Goal: Information Seeking & Learning: Learn about a topic

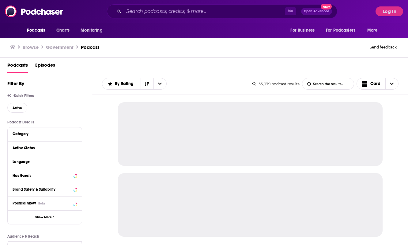
scroll to position [18, 0]
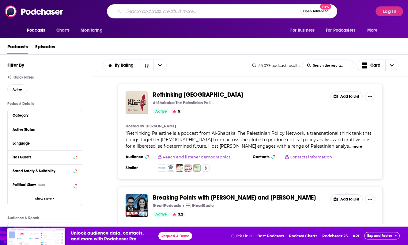
click at [167, 14] on input "Search podcasts, credits, & more..." at bounding box center [212, 11] width 177 height 10
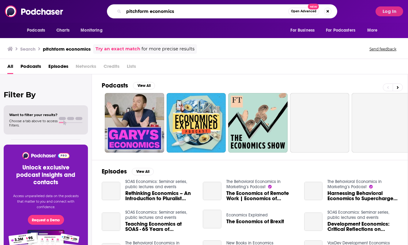
click at [149, 13] on input "pitchform economics" at bounding box center [206, 11] width 165 height 10
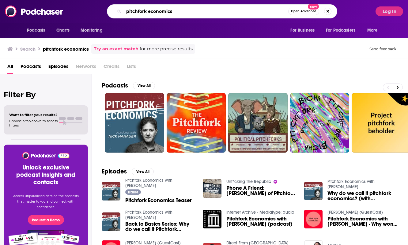
click at [170, 11] on input "pitchfork economics" at bounding box center [206, 11] width 165 height 10
click at [129, 15] on input "pitchfork economics" at bounding box center [206, 11] width 165 height 10
click at [134, 9] on input "pitchfork economics" at bounding box center [206, 11] width 165 height 10
drag, startPoint x: 191, startPoint y: 10, endPoint x: 84, endPoint y: 10, distance: 107.0
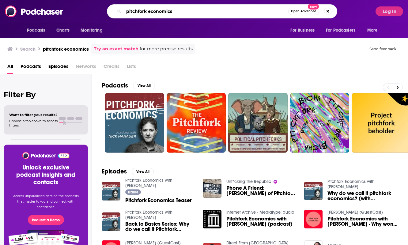
click at [84, 10] on div "pitchfork economics Open Advanced New" at bounding box center [222, 11] width 301 height 14
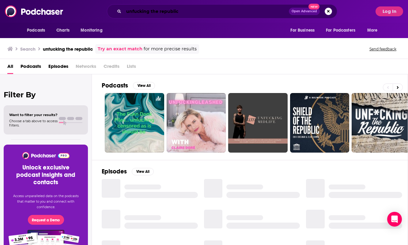
click at [142, 11] on input "unfucking the republic" at bounding box center [206, 11] width 165 height 10
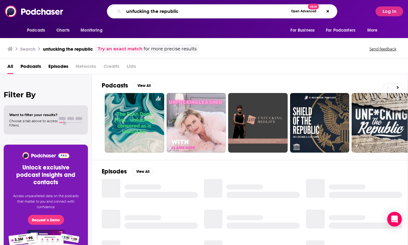
click at [138, 11] on input "unfucking the republic" at bounding box center [206, 11] width 165 height 10
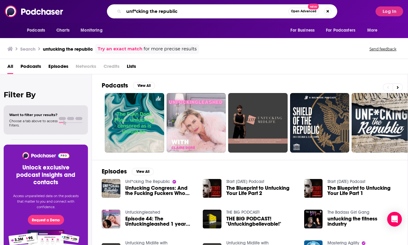
type input "unf*cking the republic"
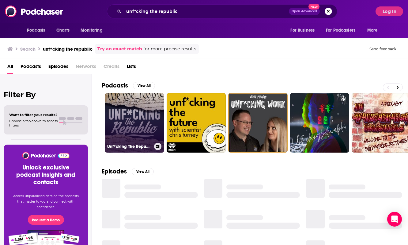
click at [126, 113] on link "Unf*cking The Republic" at bounding box center [134, 122] width 59 height 59
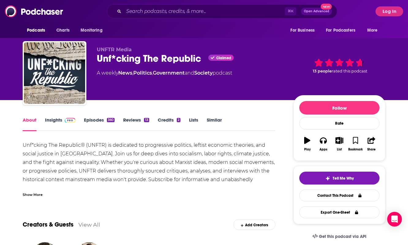
click at [97, 124] on link "Episodes 360" at bounding box center [99, 124] width 31 height 14
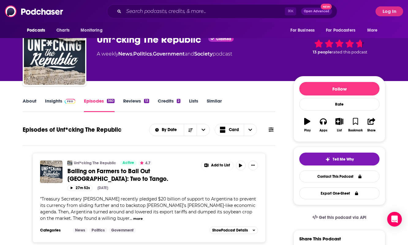
scroll to position [19, 0]
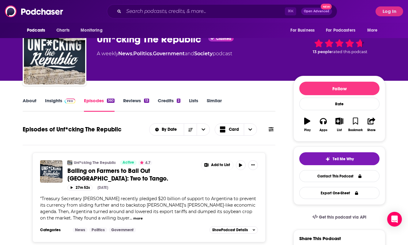
click at [53, 101] on link "Insights" at bounding box center [60, 104] width 30 height 14
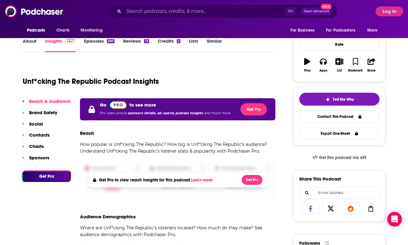
scroll to position [80, 0]
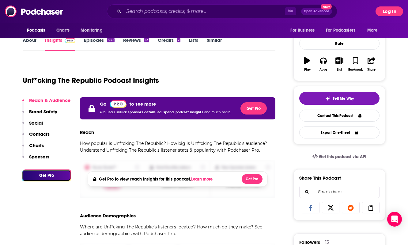
click at [389, 7] on button "Log In" at bounding box center [390, 11] width 28 height 10
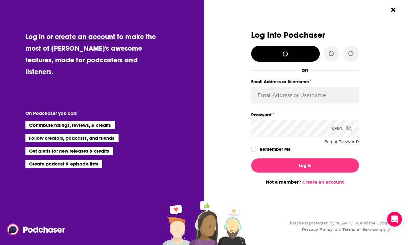
scroll to position [0, 0]
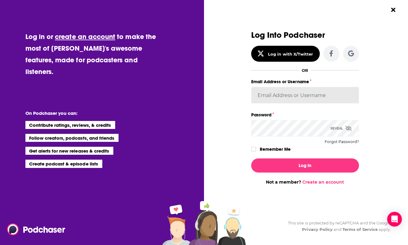
click at [293, 97] on input "Email Address or Username" at bounding box center [305, 95] width 108 height 17
type input "sbredesen@giffords.org"
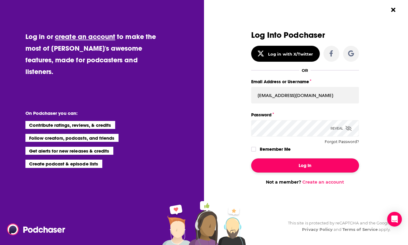
click at [317, 162] on button "Log In" at bounding box center [305, 165] width 108 height 14
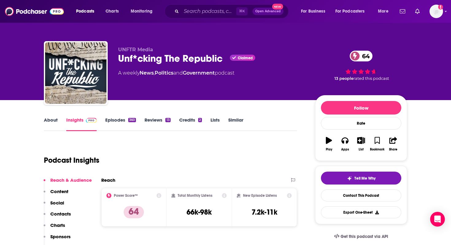
click at [52, 119] on link "About" at bounding box center [51, 124] width 14 height 14
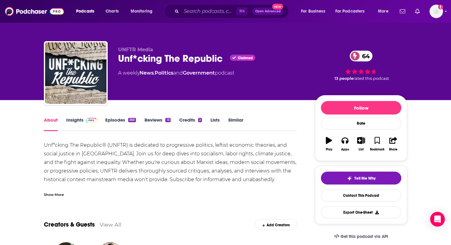
click at [123, 127] on link "Episodes 360" at bounding box center [120, 124] width 31 height 14
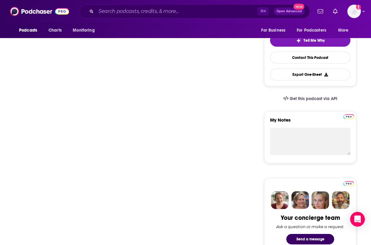
scroll to position [112, 0]
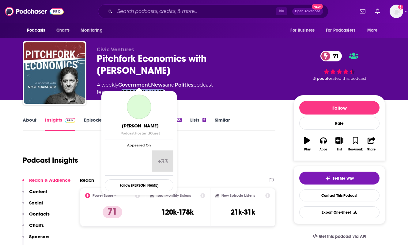
drag, startPoint x: 163, startPoint y: 84, endPoint x: 122, endPoint y: 82, distance: 41.2
click at [122, 82] on div "Civic Ventures Pitchfork Economics with Nick Hanauer 71 A weekly Government , N…" at bounding box center [190, 71] width 187 height 49
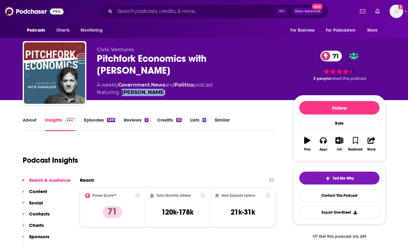
copy link "[PERSON_NAME]"
click at [98, 120] on link "Episodes 408" at bounding box center [99, 124] width 31 height 14
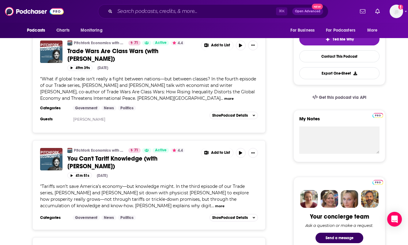
scroll to position [139, 0]
drag, startPoint x: 158, startPoint y: 52, endPoint x: 312, endPoint y: 0, distance: 162.7
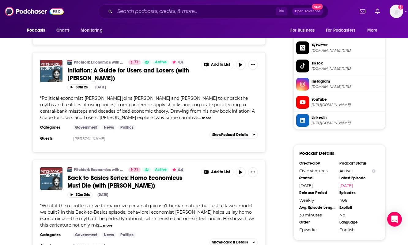
scroll to position [364, 0]
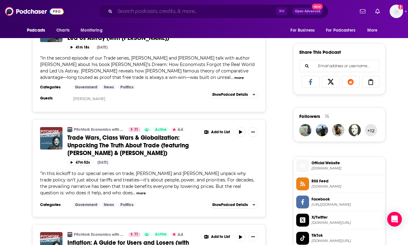
click at [136, 10] on input "Search podcasts, credits, & more..." at bounding box center [195, 11] width 161 height 10
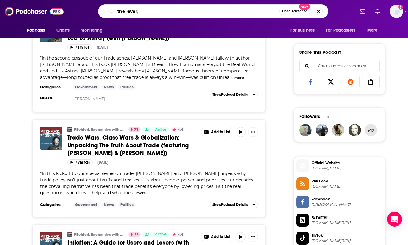
type input "the lever"
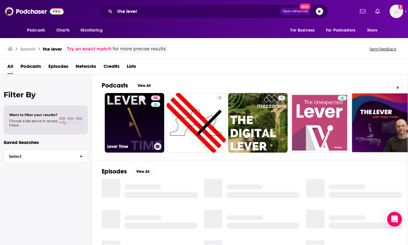
click at [133, 121] on link "68 Lever Time" at bounding box center [134, 122] width 59 height 59
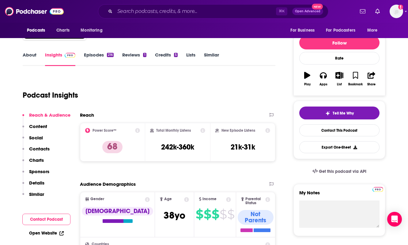
scroll to position [31, 0]
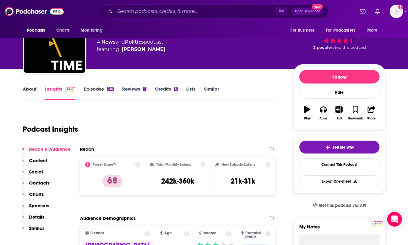
click at [210, 86] on link "Similar" at bounding box center [211, 93] width 15 height 14
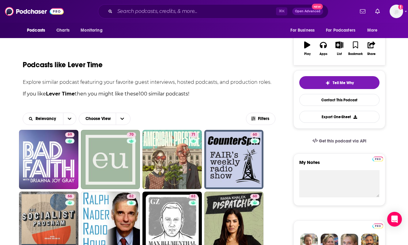
scroll to position [95, 0]
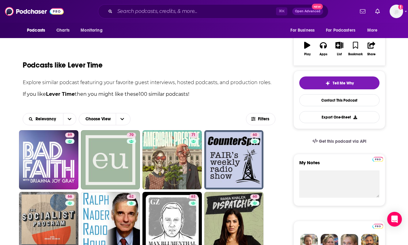
click at [146, 6] on div "⌘ K Open Advanced New" at bounding box center [213, 11] width 231 height 14
click at [141, 11] on input "Search podcasts, credits, & more..." at bounding box center [195, 11] width 161 height 10
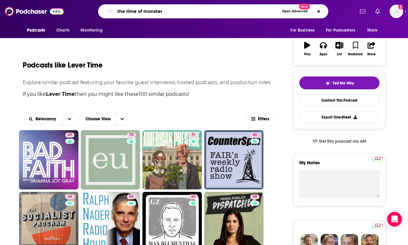
type input "the time of monsters"
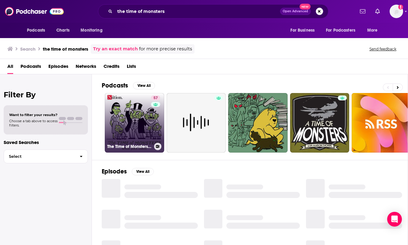
click at [125, 134] on link "57 The Time of Monsters with Jeet Heer" at bounding box center [134, 122] width 59 height 59
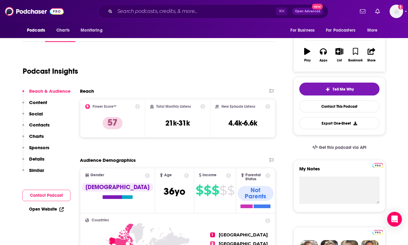
scroll to position [3, 0]
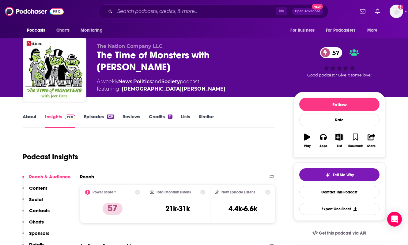
click at [90, 122] on link "Episodes 128" at bounding box center [99, 120] width 30 height 14
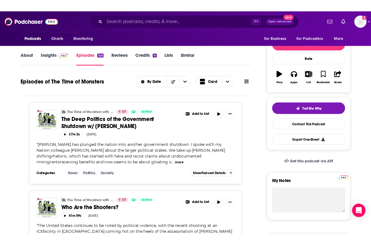
scroll to position [199, 0]
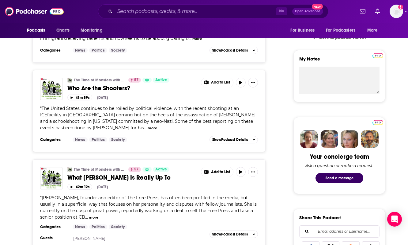
click at [108, 129] on div "" The United States continues to be roiled by political violence, with the rece…" at bounding box center [149, 118] width 218 height 26
click at [148, 128] on button "more" at bounding box center [153, 127] width 10 height 5
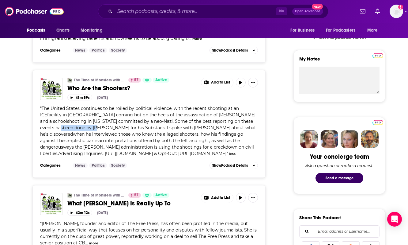
drag, startPoint x: 76, startPoint y: 128, endPoint x: 38, endPoint y: 128, distance: 38.0
click at [38, 128] on div "The Time of Monsters with Jeet Heer 57 Active Who Are the Shooters? Add to List…" at bounding box center [148, 124] width 233 height 108
copy span "Ken Klippenstein"
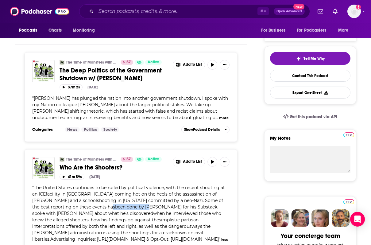
scroll to position [0, 0]
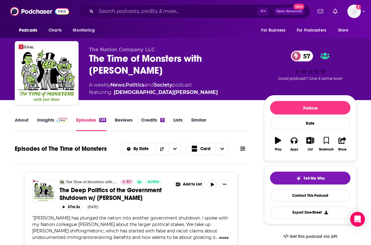
click at [25, 119] on link "About" at bounding box center [22, 124] width 14 height 14
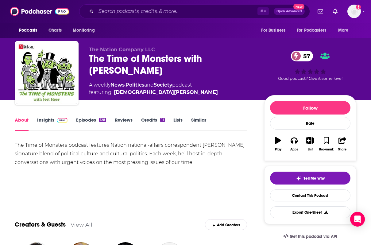
click at [83, 123] on link "Episodes 128" at bounding box center [91, 124] width 30 height 14
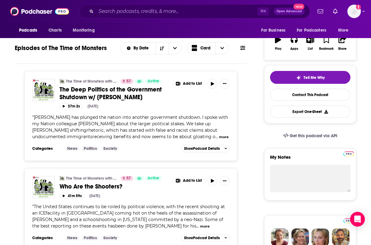
scroll to position [108, 0]
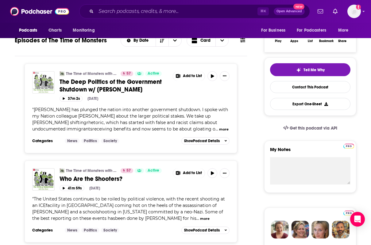
click at [39, 83] on img "The Deep Politics of the Government Shutdown w/ Chris Lehmann" at bounding box center [43, 82] width 22 height 22
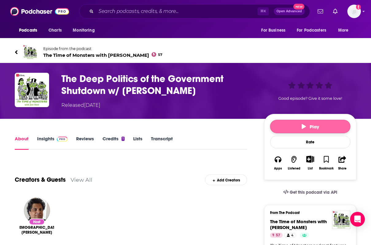
click at [304, 122] on button "Play" at bounding box center [310, 126] width 80 height 13
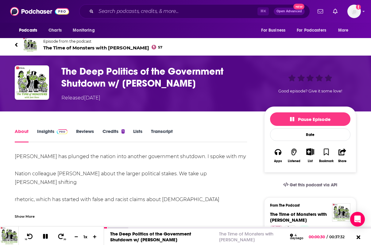
scroll to position [0, 0]
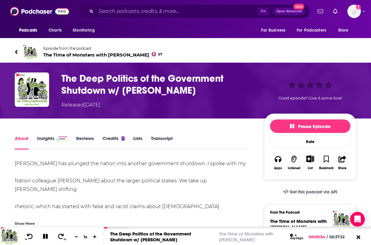
click at [16, 52] on icon at bounding box center [16, 52] width 2 height 4
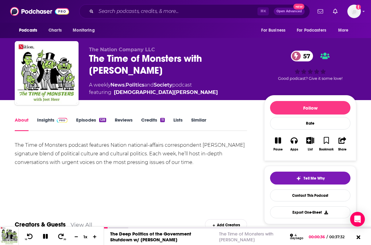
click at [86, 119] on link "Episodes 128" at bounding box center [91, 124] width 30 height 14
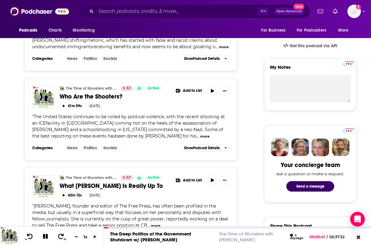
scroll to position [192, 0]
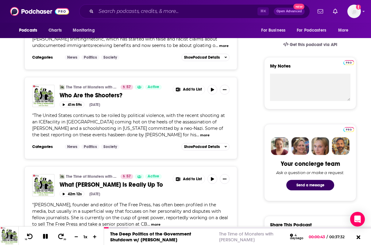
click at [200, 135] on button "more" at bounding box center [205, 134] width 10 height 5
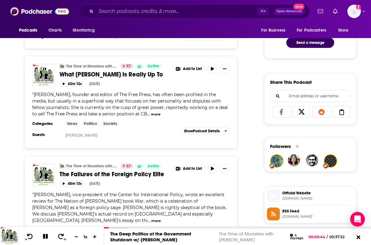
scroll to position [343, 0]
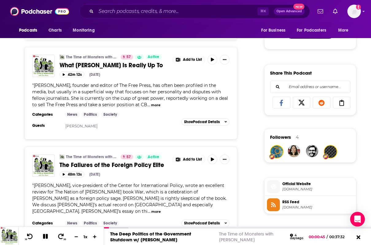
click at [151, 106] on button "more" at bounding box center [156, 104] width 10 height 5
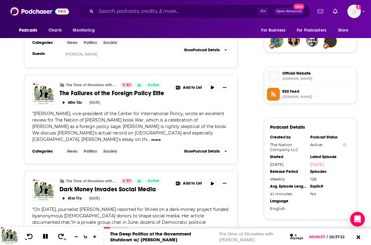
scroll to position [459, 0]
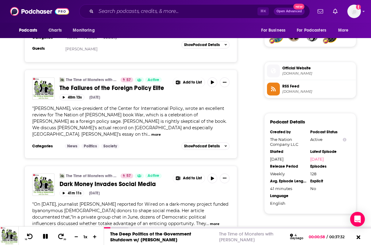
click at [151, 132] on button "more" at bounding box center [156, 134] width 10 height 5
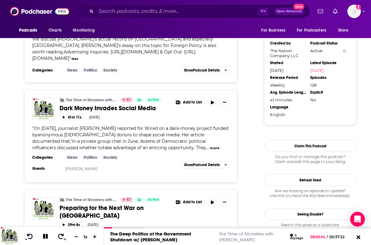
scroll to position [549, 0]
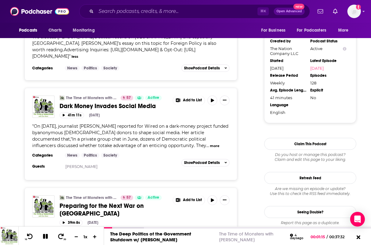
click at [210, 143] on button "more" at bounding box center [215, 145] width 10 height 5
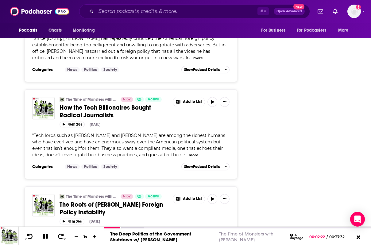
scroll to position [1188, 0]
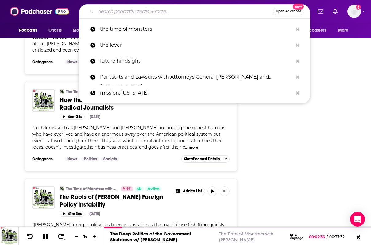
click at [125, 15] on input "Search podcasts, credits, & more..." at bounding box center [184, 11] width 177 height 10
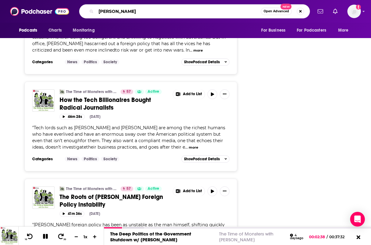
type input "[PERSON_NAME]"
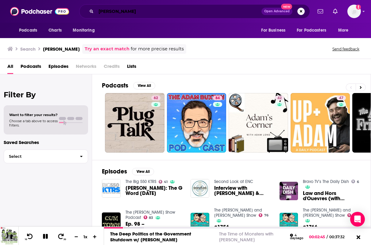
click at [124, 12] on input "[PERSON_NAME]" at bounding box center [178, 11] width 165 height 10
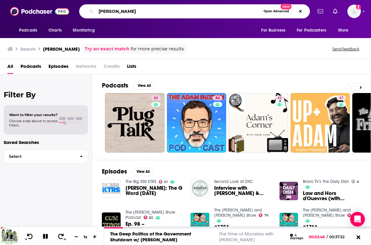
type input "[PERSON_NAME]"
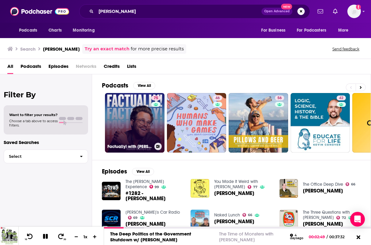
click at [126, 122] on link "75 Factually! with Adam Conover" at bounding box center [134, 122] width 59 height 59
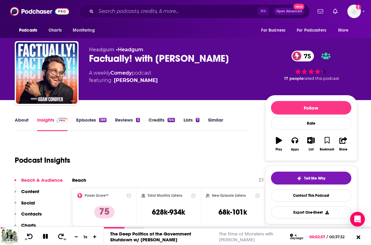
click at [84, 121] on link "Episodes 369" at bounding box center [91, 124] width 30 height 14
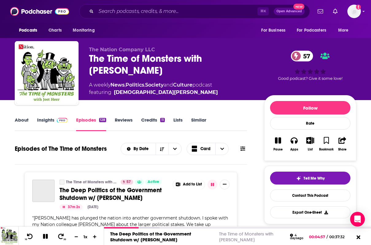
click at [196, 122] on link "Similar" at bounding box center [198, 124] width 15 height 14
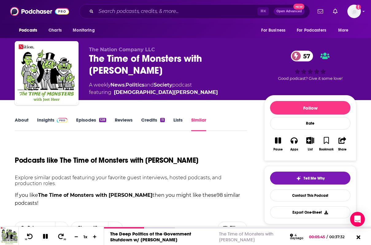
click at [90, 123] on link "Episodes 128" at bounding box center [91, 124] width 30 height 14
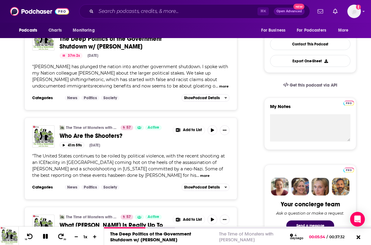
scroll to position [151, 0]
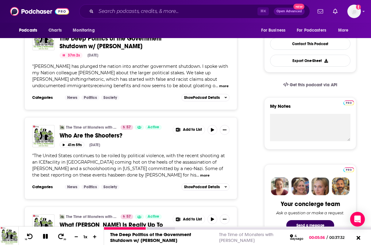
click at [45, 234] on icon at bounding box center [45, 236] width 7 height 6
click at [200, 176] on button "more" at bounding box center [205, 175] width 10 height 5
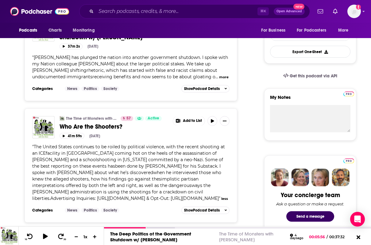
scroll to position [0, 0]
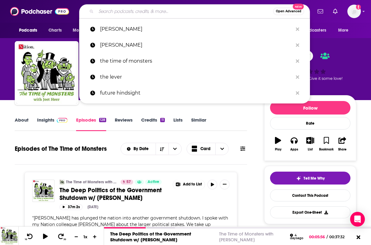
click at [167, 13] on input "Search podcasts, credits, & more..." at bounding box center [184, 11] width 177 height 10
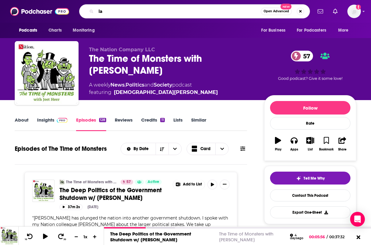
type input "l"
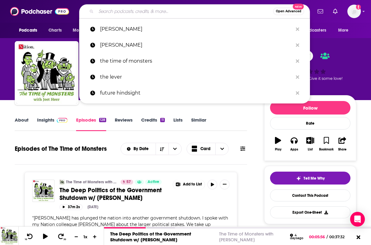
paste input "Strict Scrutiny"
type input "Strict Scrutiny"
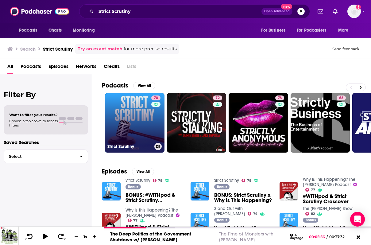
click at [132, 126] on link "78 Strict Scrutiny" at bounding box center [134, 122] width 59 height 59
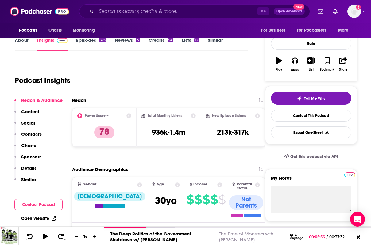
scroll to position [67, 0]
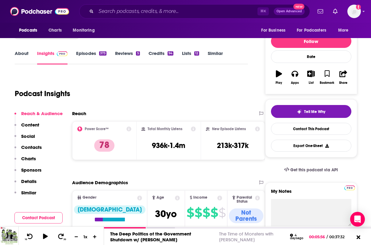
click at [84, 51] on link "Episodes 373" at bounding box center [91, 57] width 30 height 14
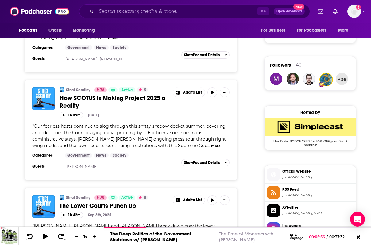
scroll to position [416, 0]
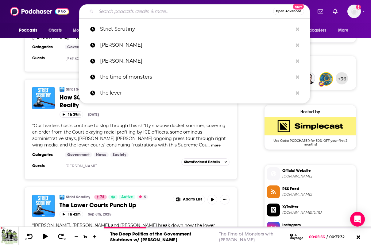
click at [156, 11] on input "Search podcasts, credits, & more..." at bounding box center [184, 11] width 177 height 10
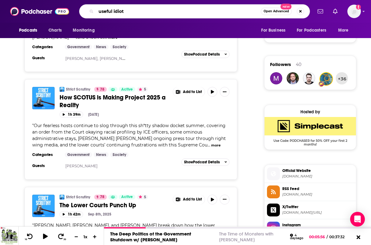
type input "useful idiots"
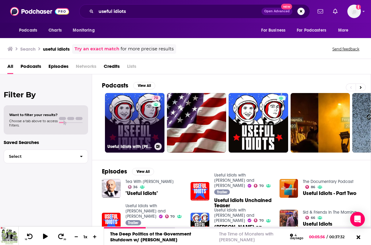
click at [129, 131] on link "70 Useful Idiots with Katie Halper and Aaron Maté" at bounding box center [134, 122] width 59 height 59
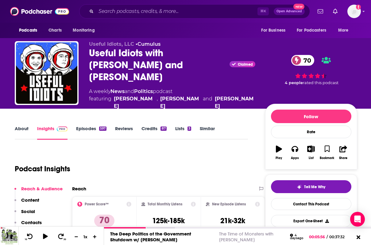
click at [26, 125] on link "About" at bounding box center [22, 132] width 14 height 14
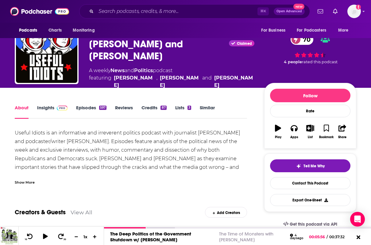
scroll to position [21, 0]
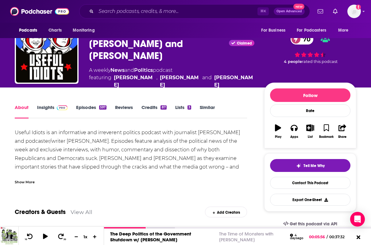
click at [55, 104] on span at bounding box center [60, 107] width 13 height 6
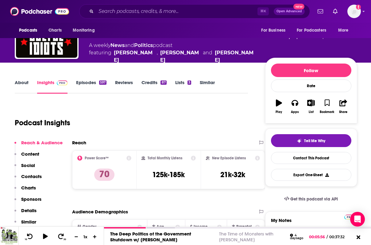
scroll to position [55, 0]
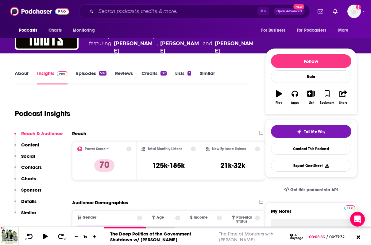
click at [92, 70] on link "Episodes 597" at bounding box center [91, 77] width 30 height 14
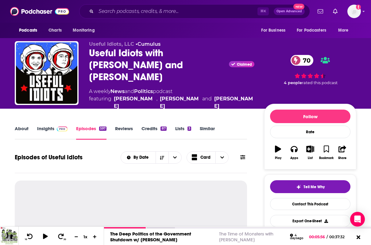
scroll to position [57, 0]
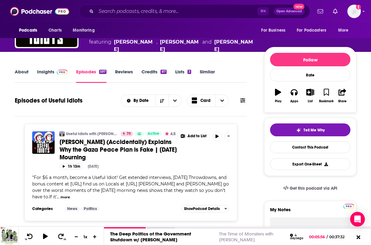
click at [120, 69] on link "Reviews" at bounding box center [124, 76] width 18 height 14
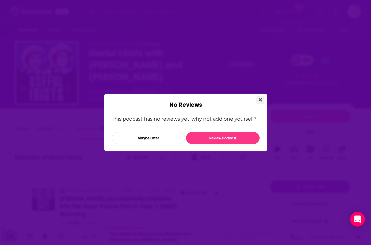
click at [262, 98] on button "Close" at bounding box center [260, 100] width 8 height 8
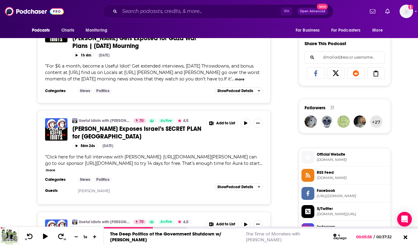
scroll to position [381, 0]
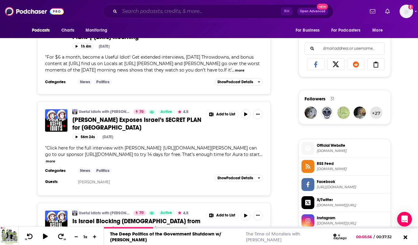
click at [136, 7] on input "Search podcasts, credits, & more..." at bounding box center [200, 11] width 161 height 10
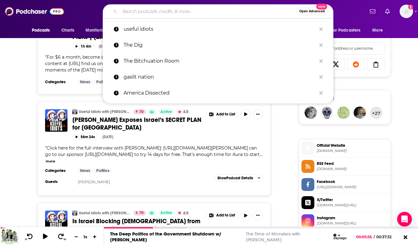
paste input "Political Gabfest"
type input "Political Gabfest"
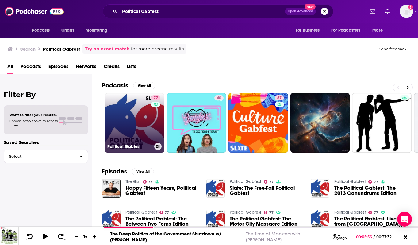
click at [141, 125] on link "77 Political Gabfest" at bounding box center [134, 122] width 59 height 59
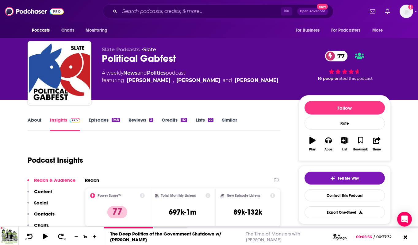
scroll to position [28, 0]
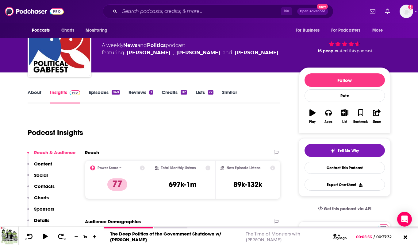
click at [30, 94] on link "About" at bounding box center [35, 96] width 14 height 14
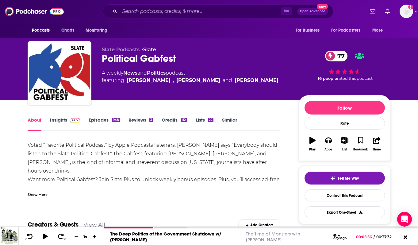
click at [66, 123] on link "Insights" at bounding box center [65, 124] width 30 height 14
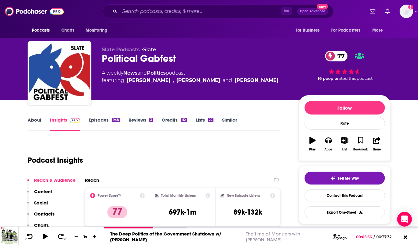
click at [107, 118] on link "Episodes 948" at bounding box center [104, 124] width 31 height 14
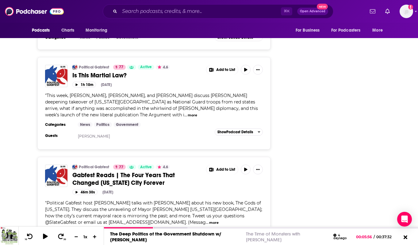
scroll to position [787, 0]
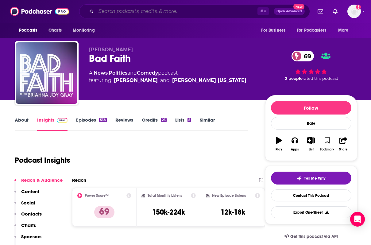
click at [139, 8] on input "Search podcasts, credits, & more..." at bounding box center [176, 11] width 161 height 10
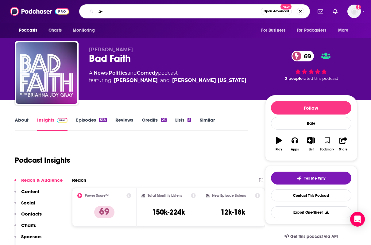
type input "5-4"
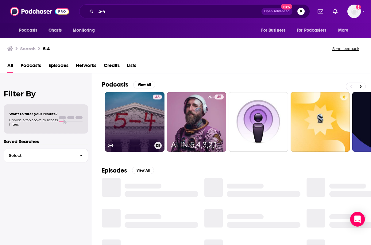
click at [153, 122] on div "43" at bounding box center [157, 117] width 9 height 47
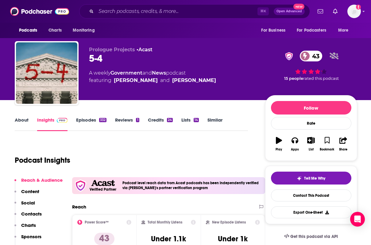
click at [210, 120] on link "Similar" at bounding box center [214, 124] width 15 height 14
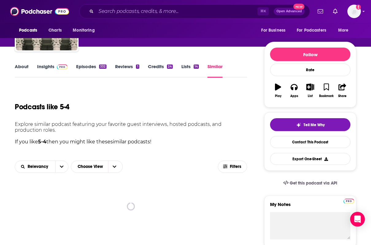
scroll to position [173, 0]
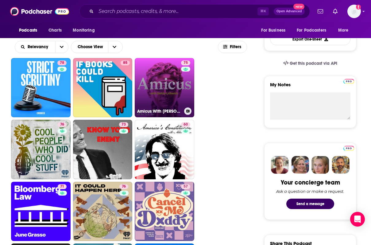
click at [175, 96] on link "75 Amicus With Dahlia Lithwick | Law, justice, and the courts" at bounding box center [164, 87] width 59 height 59
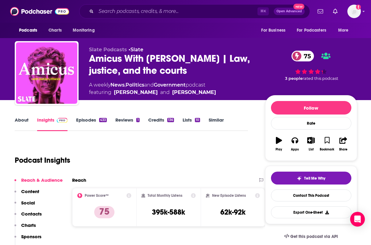
click at [20, 124] on link "About" at bounding box center [22, 124] width 14 height 14
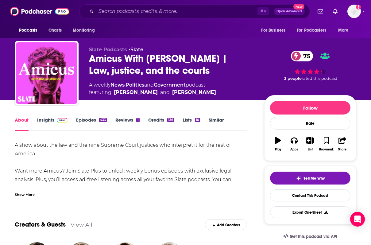
scroll to position [40, 0]
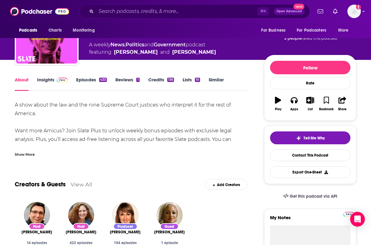
click at [81, 78] on link "Episodes 433" at bounding box center [91, 84] width 31 height 14
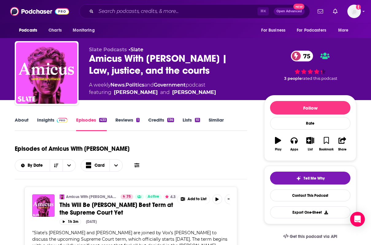
click at [210, 122] on link "Similar" at bounding box center [215, 124] width 15 height 14
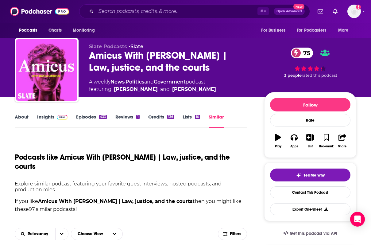
scroll to position [4, 0]
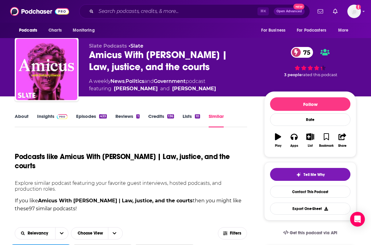
click at [24, 117] on link "About" at bounding box center [22, 120] width 14 height 14
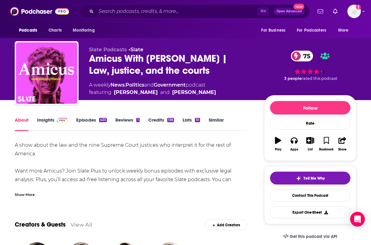
click at [85, 123] on link "Episodes 433" at bounding box center [91, 124] width 31 height 14
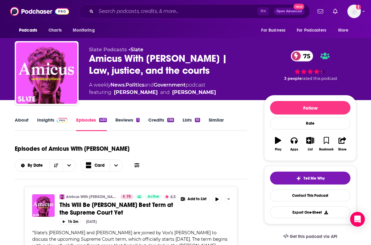
click at [220, 120] on link "Similar" at bounding box center [215, 124] width 15 height 14
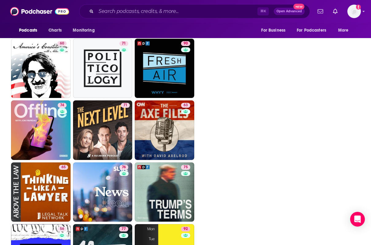
scroll to position [1013, 0]
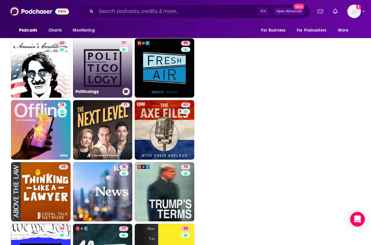
click at [103, 73] on link "71 Politicology" at bounding box center [102, 67] width 59 height 59
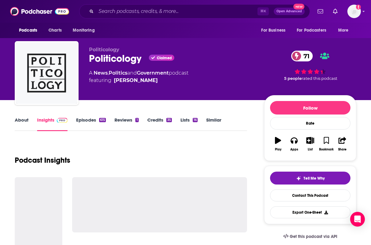
click at [90, 125] on link "Episodes 615" at bounding box center [91, 124] width 30 height 14
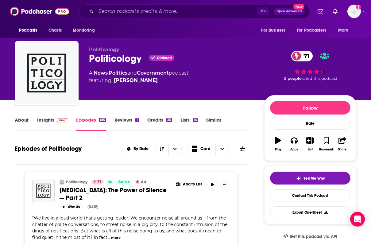
click at [18, 122] on link "About" at bounding box center [22, 124] width 14 height 14
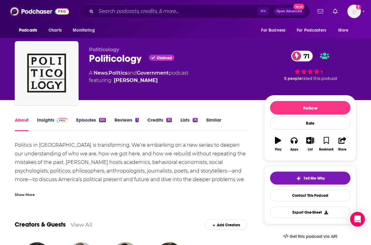
click at [215, 121] on link "Similar" at bounding box center [213, 124] width 15 height 14
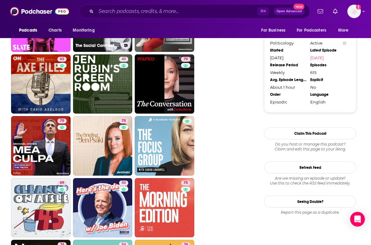
scroll to position [609, 0]
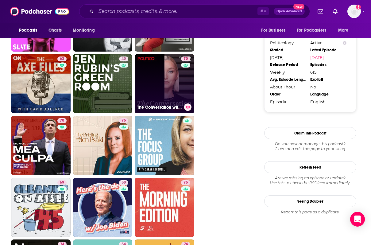
click at [178, 89] on link "70 The Conversation with Dasha Burns" at bounding box center [164, 83] width 59 height 59
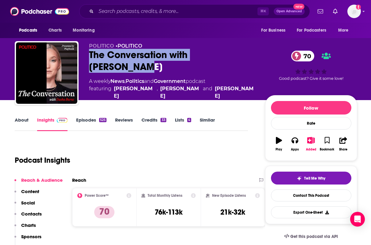
drag, startPoint x: 250, startPoint y: 58, endPoint x: 89, endPoint y: 60, distance: 161.0
click at [89, 60] on div "POLITICO • POLITICO The Conversation with Dasha Burns 70 A weekly News , Politi…" at bounding box center [186, 74] width 342 height 66
copy h2 "The Conversation with Dasha Burns"
click at [202, 119] on link "Similar" at bounding box center [207, 124] width 15 height 14
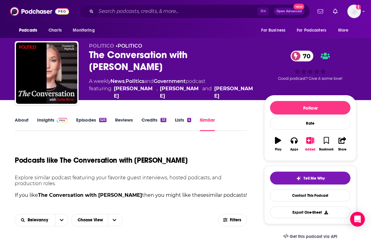
click at [23, 120] on link "About" at bounding box center [22, 124] width 14 height 14
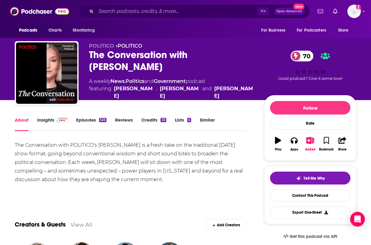
click at [91, 122] on link "Episodes 525" at bounding box center [91, 124] width 30 height 14
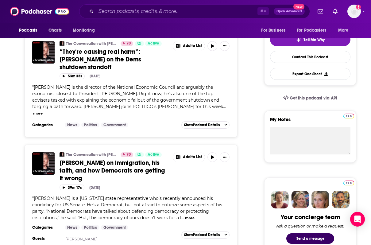
scroll to position [138, 0]
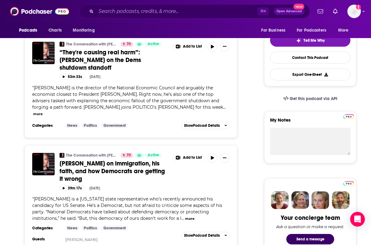
click at [43, 111] on button "more" at bounding box center [38, 113] width 10 height 5
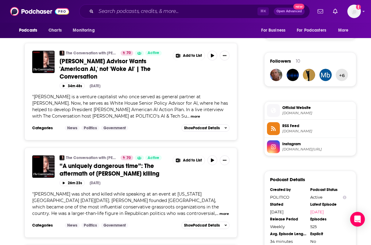
scroll to position [475, 0]
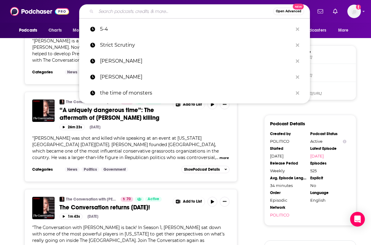
click at [101, 13] on input "Search podcasts, credits, & more..." at bounding box center [184, 11] width 177 height 10
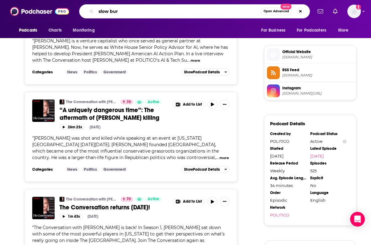
type input "slow burn"
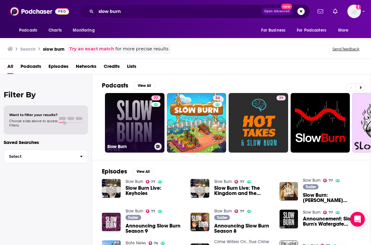
click at [120, 113] on link "77 Slow Burn" at bounding box center [134, 122] width 59 height 59
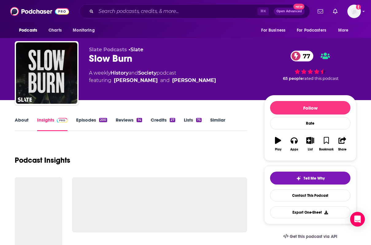
click at [28, 121] on link "About" at bounding box center [22, 124] width 14 height 14
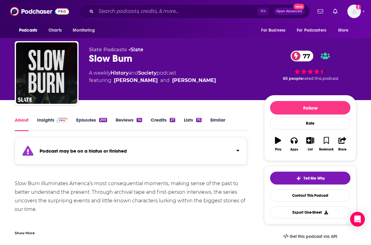
click at [83, 123] on link "Episodes 200" at bounding box center [91, 124] width 31 height 14
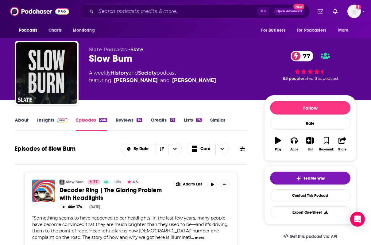
scroll to position [4, 0]
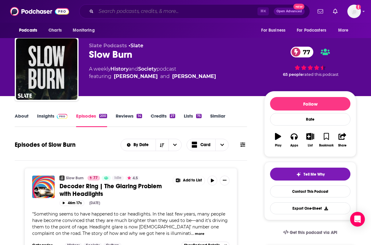
click at [109, 16] on input "Search podcasts, credits, & more..." at bounding box center [176, 11] width 161 height 10
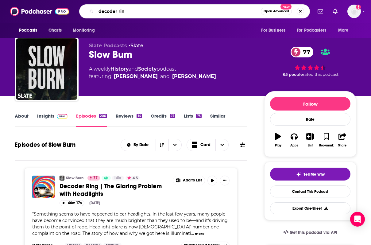
type input "decoder ring"
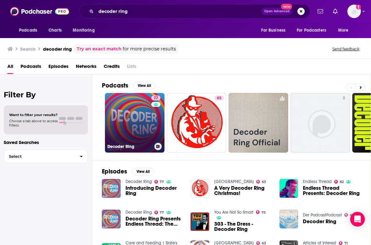
click at [131, 125] on link "77 Decoder Ring" at bounding box center [134, 122] width 59 height 59
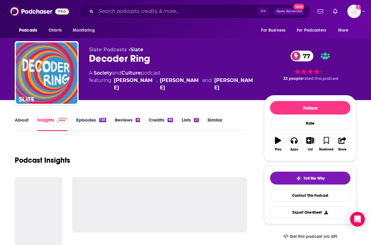
click at [21, 121] on link "About" at bounding box center [22, 124] width 14 height 14
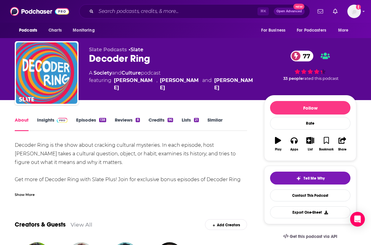
click at [54, 122] on span at bounding box center [60, 120] width 13 height 6
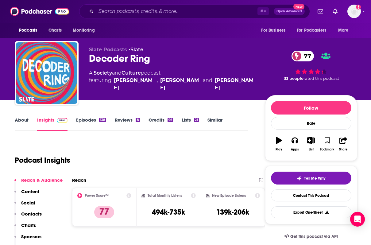
click at [92, 124] on link "Episodes 138" at bounding box center [91, 124] width 30 height 14
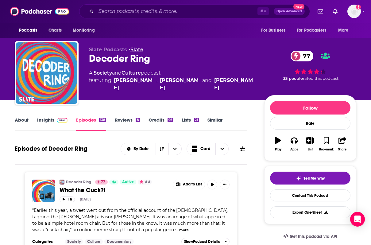
click at [140, 48] on link "Slate" at bounding box center [136, 50] width 13 height 6
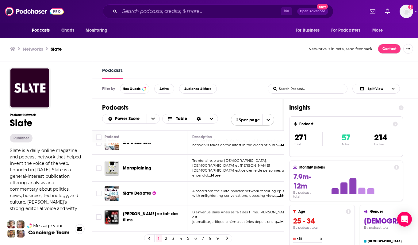
scroll to position [493, 0]
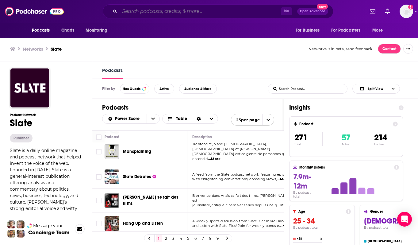
click at [143, 12] on input "Search podcasts, credits, & more..." at bounding box center [200, 11] width 161 height 10
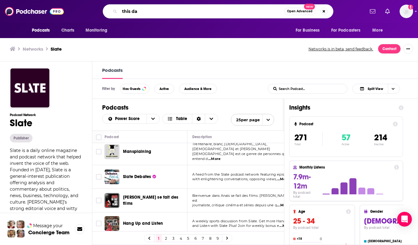
type input "this day"
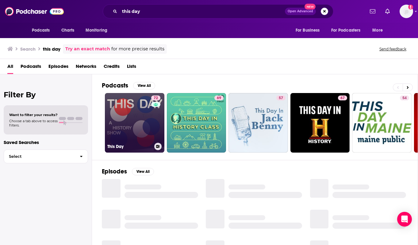
click at [142, 122] on link "72 This Day" at bounding box center [134, 122] width 59 height 59
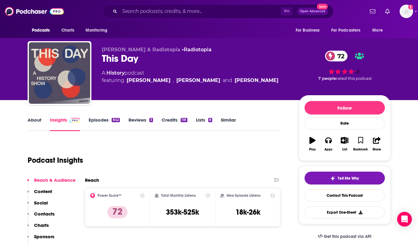
click at [38, 121] on link "About" at bounding box center [35, 124] width 14 height 14
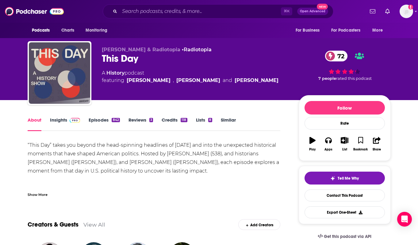
click at [70, 118] on img at bounding box center [75, 120] width 11 height 5
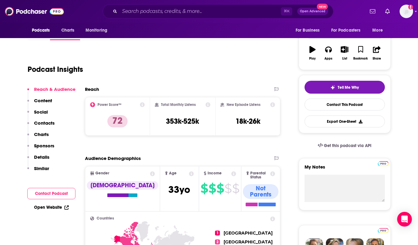
scroll to position [51, 0]
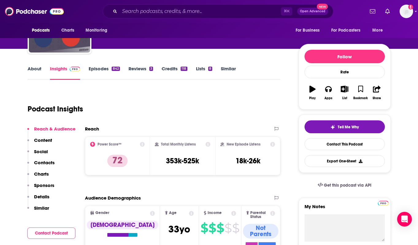
click at [105, 75] on link "Episodes 842" at bounding box center [104, 73] width 31 height 14
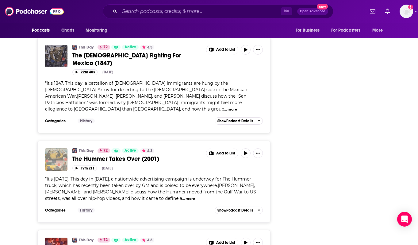
scroll to position [1188, 0]
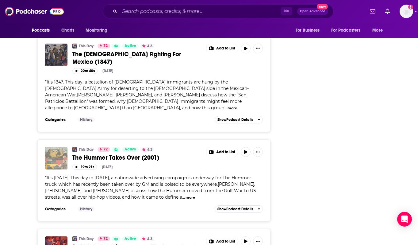
click at [185, 195] on button "more" at bounding box center [190, 197] width 10 height 5
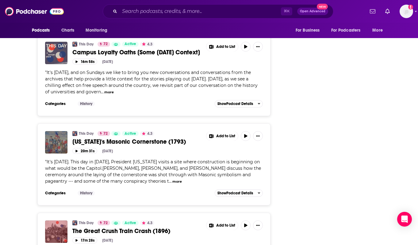
scroll to position [807, 0]
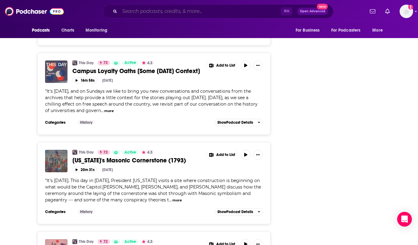
click at [139, 13] on input "Search podcasts, credits, & more..." at bounding box center [200, 11] width 161 height 10
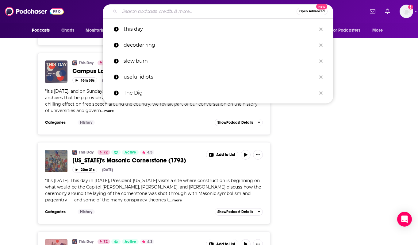
paste input "LCHP Podcast: Then & Now"
type input "LCHP Podcast: Then & Now"
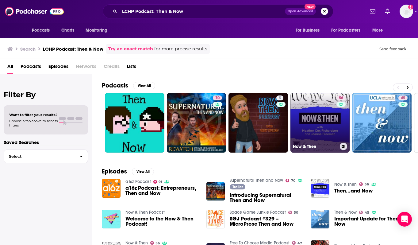
click at [324, 124] on link "56 Now & Then" at bounding box center [319, 122] width 59 height 59
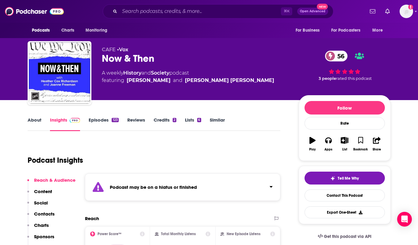
click at [33, 119] on link "About" at bounding box center [35, 124] width 14 height 14
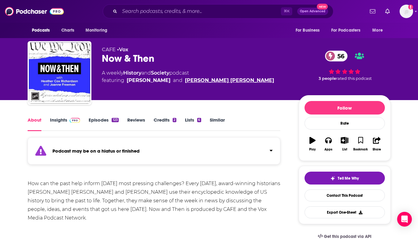
click at [212, 80] on link "Heather Cox Richardson" at bounding box center [229, 80] width 89 height 7
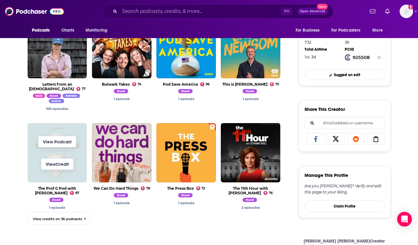
scroll to position [220, 0]
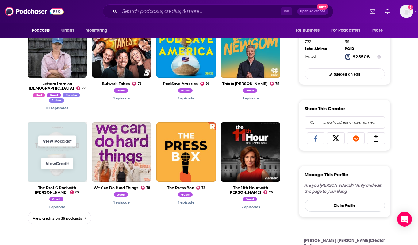
click at [35, 169] on span "View Credit" at bounding box center [57, 163] width 59 height 22
click at [68, 143] on link "View Podcast" at bounding box center [57, 141] width 38 height 11
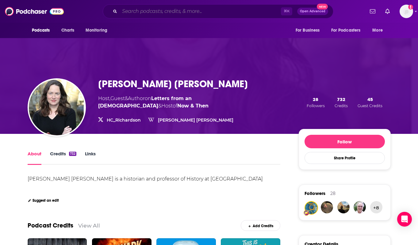
click at [127, 13] on input "Search podcasts, credits, & more..." at bounding box center [200, 11] width 161 height 10
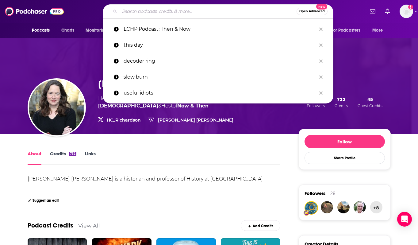
paste input "Here's Where It Gets Interesting"
type input "Here's Where It Gets Interesting"
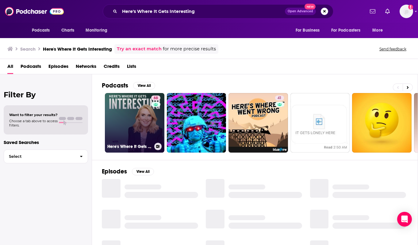
click at [143, 131] on link "68 Here's Where It Gets Interesting" at bounding box center [134, 122] width 59 height 59
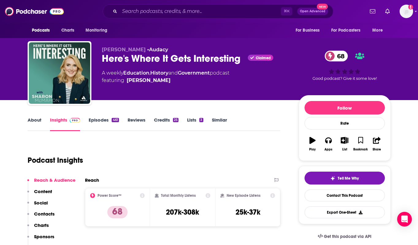
click at [36, 120] on link "About" at bounding box center [35, 124] width 14 height 14
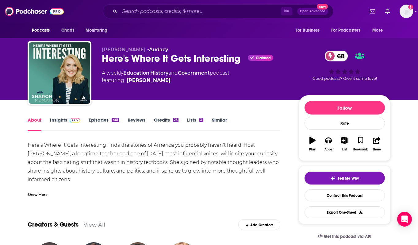
click at [105, 122] on link "Episodes 461" at bounding box center [104, 124] width 30 height 14
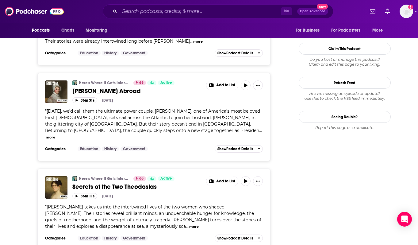
scroll to position [746, 0]
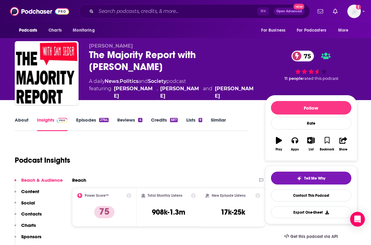
click at [217, 117] on link "Similar" at bounding box center [218, 124] width 15 height 14
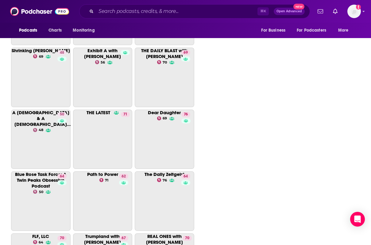
scroll to position [1306, 0]
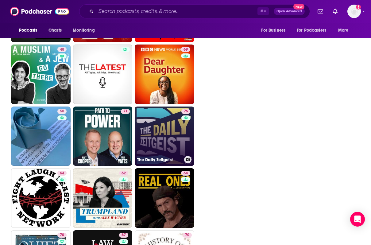
click at [180, 143] on link "76 The Daily Zeitgeist" at bounding box center [164, 135] width 59 height 59
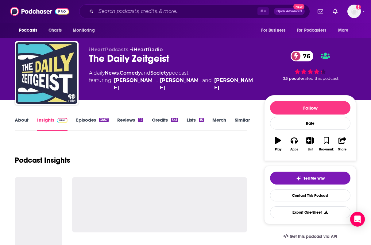
click at [17, 121] on link "About" at bounding box center [22, 124] width 14 height 14
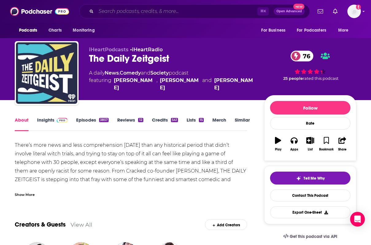
click at [141, 13] on input "Search podcasts, credits, & more..." at bounding box center [176, 11] width 161 height 10
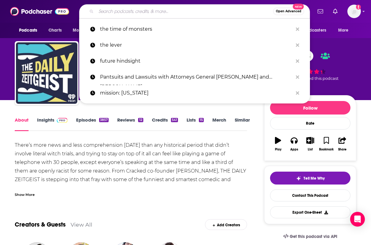
paste input "The Daily Beans"
type input "The Daily Beans"
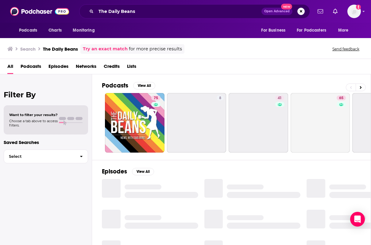
drag, startPoint x: 150, startPoint y: 16, endPoint x: 116, endPoint y: 8, distance: 35.0
click at [116, 8] on div "The Daily Beans Open Advanced New" at bounding box center [194, 11] width 231 height 14
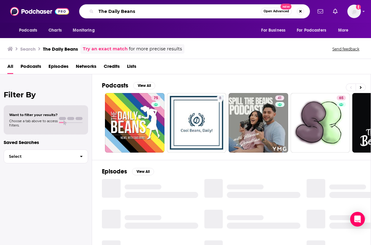
drag, startPoint x: 131, startPoint y: 8, endPoint x: 68, endPoint y: 8, distance: 62.8
click at [68, 8] on div "Podcasts Charts Monitoring The Daily Beans Open Advanced New For Business For P…" at bounding box center [185, 11] width 371 height 23
drag, startPoint x: 175, startPoint y: 8, endPoint x: 59, endPoint y: 8, distance: 116.2
click at [59, 8] on div "Podcasts Charts Monitoring The Daily Beans Open Advanced New For Business For P…" at bounding box center [185, 11] width 371 height 23
drag, startPoint x: 146, startPoint y: 13, endPoint x: 87, endPoint y: 13, distance: 58.6
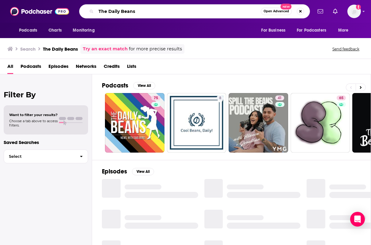
click at [87, 13] on div "The Daily Beans Open Advanced New" at bounding box center [194, 11] width 231 height 14
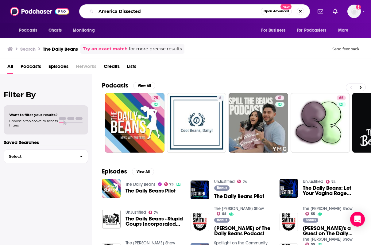
type input "America Dissected"
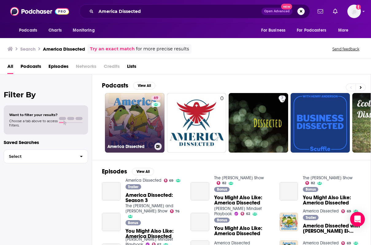
click at [139, 126] on link "69 America Dissected" at bounding box center [134, 122] width 59 height 59
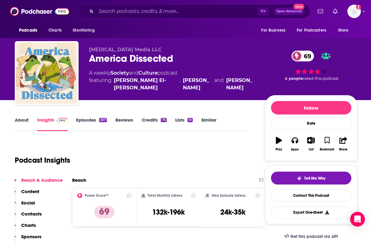
click at [86, 122] on link "Episodes 307" at bounding box center [91, 124] width 31 height 14
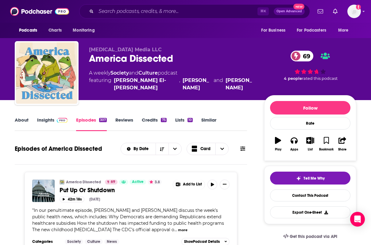
click at [28, 120] on link "About" at bounding box center [22, 124] width 14 height 14
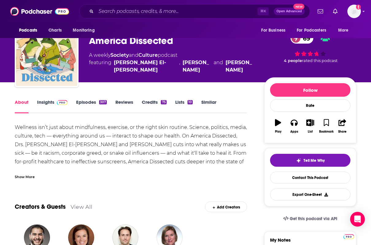
scroll to position [18, 0]
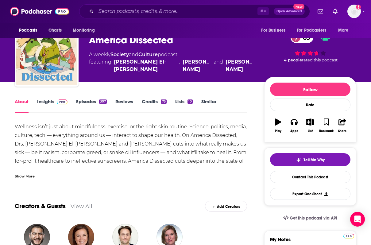
click at [92, 105] on link "Episodes 307" at bounding box center [91, 105] width 31 height 14
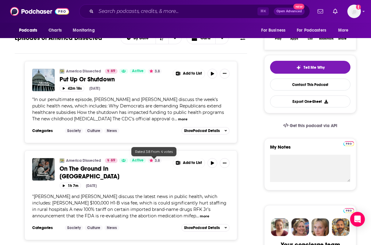
scroll to position [113, 0]
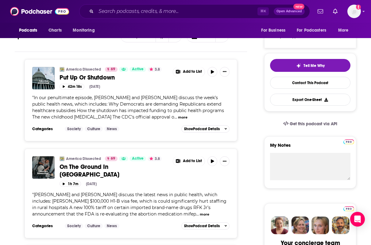
click at [178, 118] on button "more" at bounding box center [183, 117] width 10 height 5
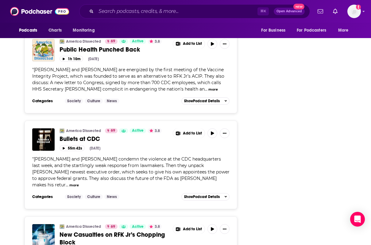
scroll to position [750, 0]
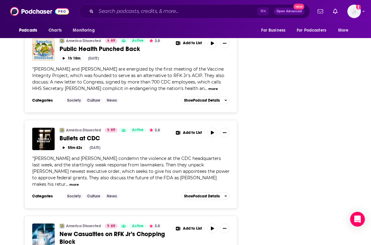
click at [79, 182] on button "more" at bounding box center [74, 184] width 10 height 5
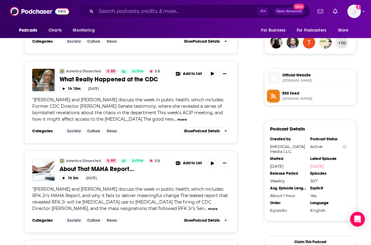
scroll to position [0, 0]
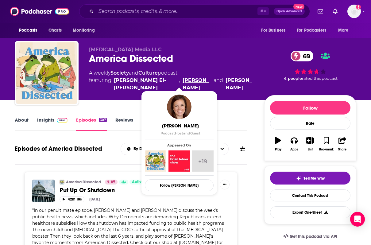
click at [182, 81] on link "Katelyn Jetelina" at bounding box center [196, 84] width 29 height 15
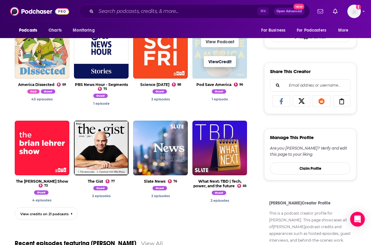
scroll to position [232, 0]
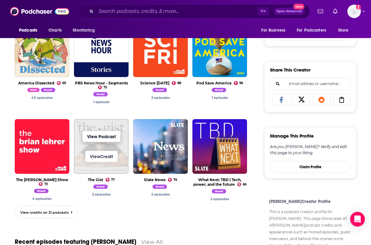
click at [104, 135] on link "View Podcast" at bounding box center [101, 136] width 38 height 11
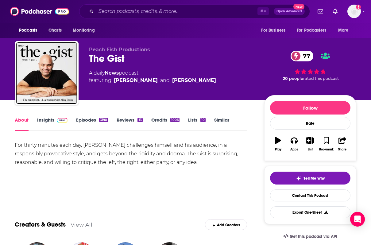
click at [81, 120] on link "Episodes 3190" at bounding box center [92, 124] width 32 height 14
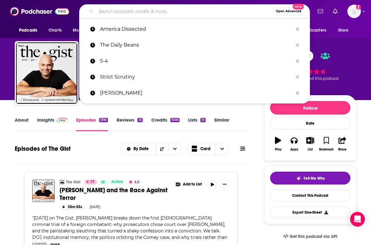
click at [113, 15] on input "Search podcasts, credits, & more..." at bounding box center [184, 11] width 177 height 10
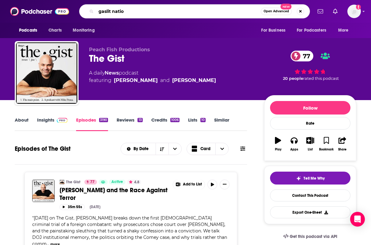
type input "gaslit nation"
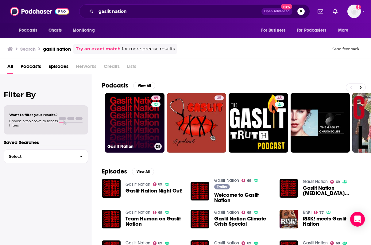
click at [118, 128] on link "69 Gaslit Nation" at bounding box center [134, 122] width 59 height 59
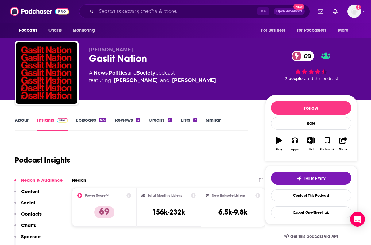
click at [95, 119] on link "Episodes 592" at bounding box center [91, 124] width 30 height 14
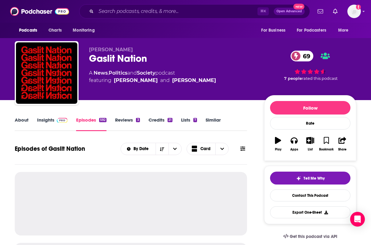
click at [16, 119] on link "About" at bounding box center [22, 124] width 14 height 14
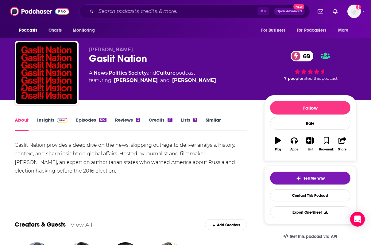
click at [97, 120] on link "Episodes 592" at bounding box center [91, 124] width 30 height 14
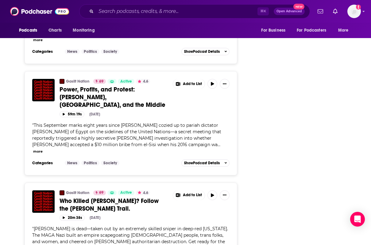
scroll to position [977, 0]
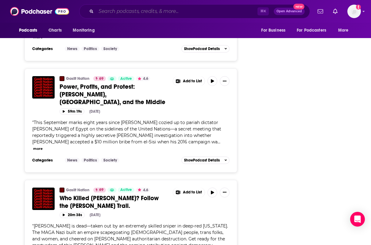
click at [108, 12] on input "Search podcasts, credits, & more..." at bounding box center [176, 11] width 161 height 10
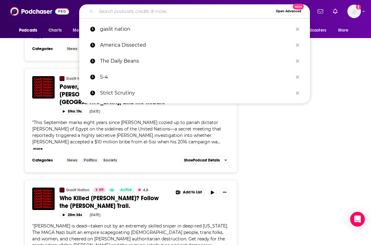
paste input "The Bitchuation Room"
type input "The Bitchuation Room"
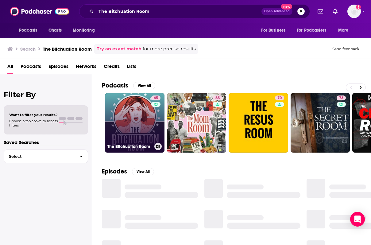
click at [134, 122] on link "65 The Bitchuation Room" at bounding box center [134, 122] width 59 height 59
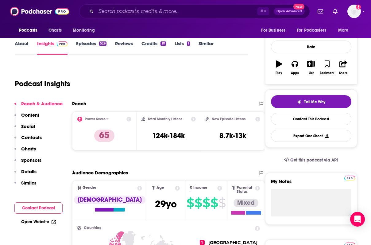
scroll to position [52, 0]
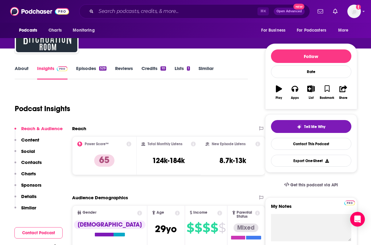
click at [91, 72] on link "Episodes 529" at bounding box center [91, 72] width 30 height 14
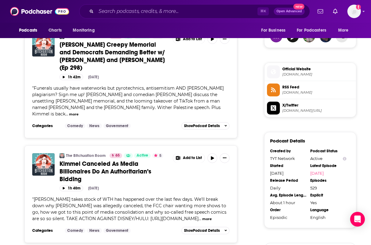
scroll to position [649, 0]
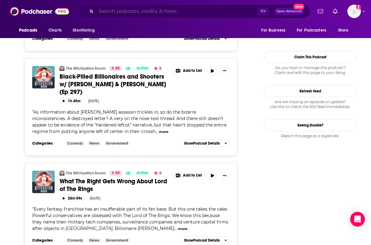
click at [131, 7] on input "Search podcasts, credits, & more..." at bounding box center [176, 11] width 161 height 10
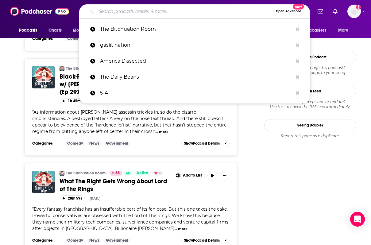
paste input "The Dig"
type input "The Dig"
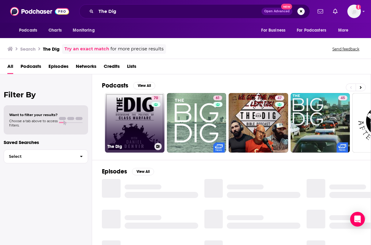
click at [135, 131] on link "70 The Dig" at bounding box center [134, 122] width 59 height 59
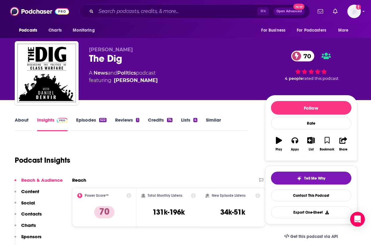
click at [21, 122] on link "About" at bounding box center [22, 124] width 14 height 14
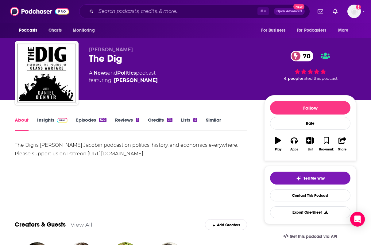
scroll to position [55, 0]
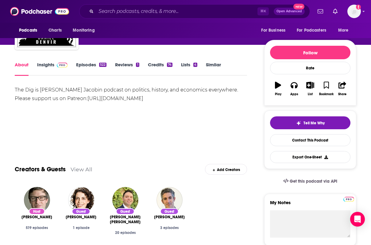
click at [95, 66] on link "Episodes 522" at bounding box center [91, 69] width 30 height 14
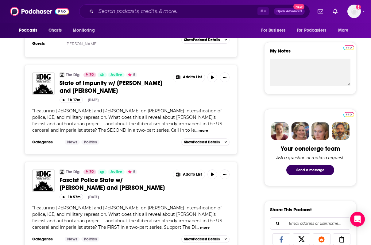
scroll to position [208, 0]
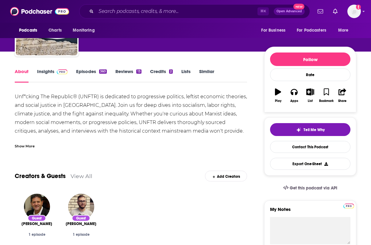
scroll to position [53, 0]
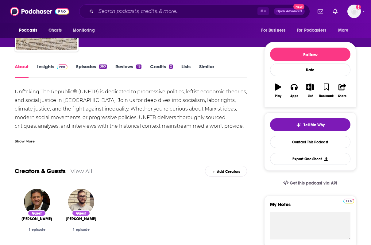
click at [86, 67] on link "Episodes 360" at bounding box center [91, 70] width 31 height 14
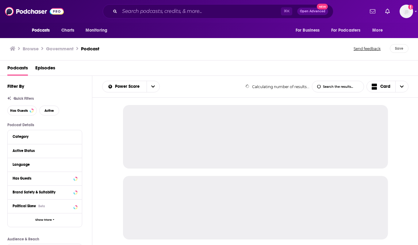
click at [168, 16] on div "⌘ K Open Advanced New" at bounding box center [218, 11] width 231 height 14
click at [160, 13] on input "Search podcasts, credits, & more..." at bounding box center [200, 11] width 161 height 10
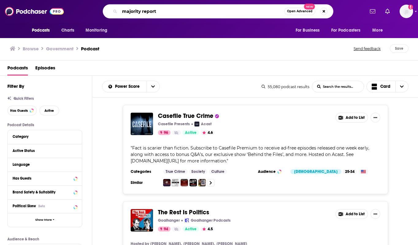
type input "majority report"
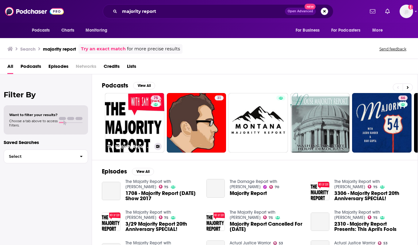
click at [131, 109] on link "75 The Majority Report with [PERSON_NAME]" at bounding box center [134, 122] width 59 height 59
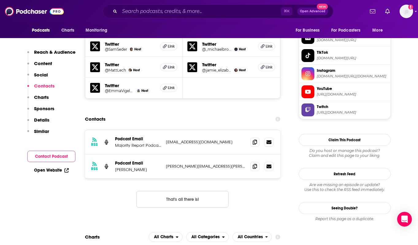
scroll to position [606, 0]
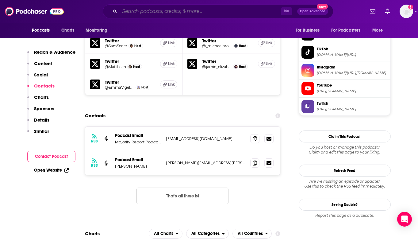
click at [177, 12] on input "Search podcasts, credits, & more..." at bounding box center [200, 11] width 161 height 10
